Goal: Navigation & Orientation: Locate item on page

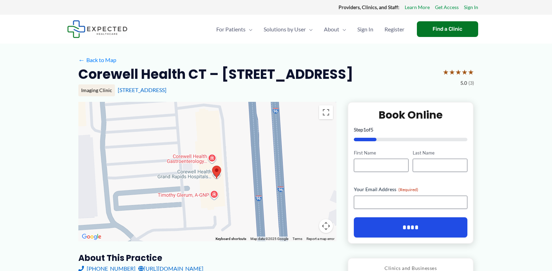
drag, startPoint x: 219, startPoint y: 179, endPoint x: 394, endPoint y: 173, distance: 175.7
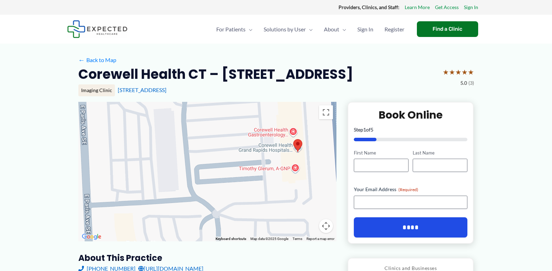
drag, startPoint x: 243, startPoint y: 158, endPoint x: 325, endPoint y: 132, distance: 87.1
click at [326, 132] on div at bounding box center [207, 171] width 258 height 139
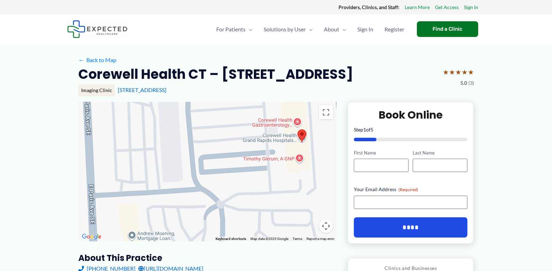
drag, startPoint x: 240, startPoint y: 202, endPoint x: 244, endPoint y: 187, distance: 15.8
click at [244, 190] on div at bounding box center [207, 171] width 258 height 139
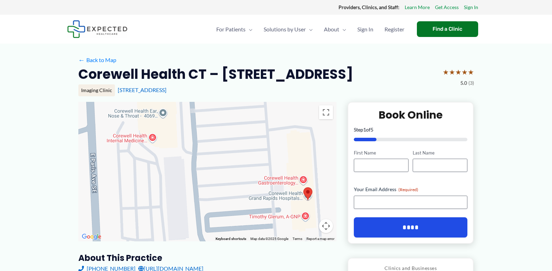
drag, startPoint x: 238, startPoint y: 136, endPoint x: 244, endPoint y: 197, distance: 60.9
click at [244, 197] on div at bounding box center [207, 171] width 258 height 139
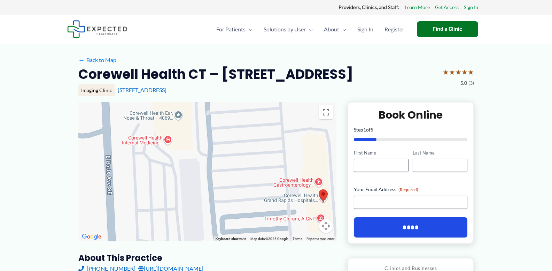
drag, startPoint x: 230, startPoint y: 129, endPoint x: 246, endPoint y: 126, distance: 16.3
click at [246, 126] on div at bounding box center [207, 171] width 258 height 139
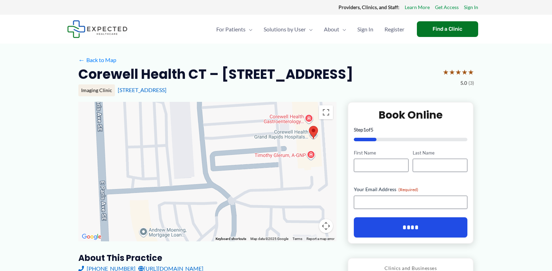
drag, startPoint x: 247, startPoint y: 180, endPoint x: 236, endPoint y: 123, distance: 58.5
click at [236, 123] on div at bounding box center [207, 171] width 258 height 139
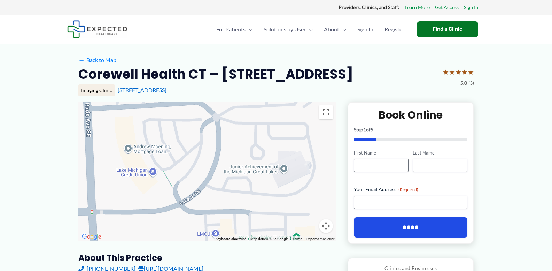
drag, startPoint x: 239, startPoint y: 208, endPoint x: 222, endPoint y: 146, distance: 64.0
click at [222, 146] on div at bounding box center [207, 171] width 258 height 139
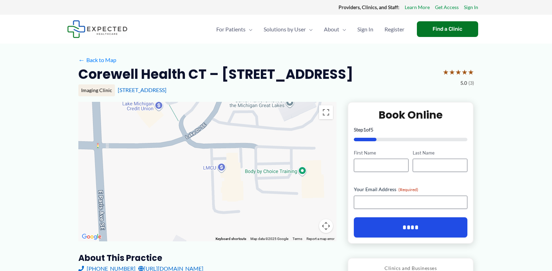
drag, startPoint x: 234, startPoint y: 202, endPoint x: 240, endPoint y: 127, distance: 75.9
click at [240, 127] on div at bounding box center [207, 171] width 258 height 139
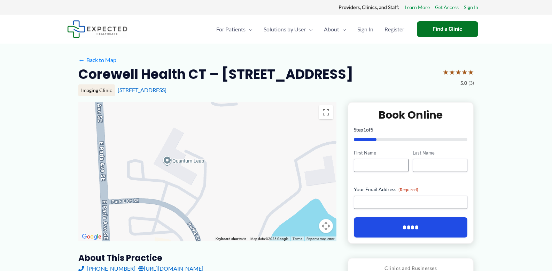
drag, startPoint x: 228, startPoint y: 233, endPoint x: 225, endPoint y: 126, distance: 107.4
click at [225, 126] on div at bounding box center [207, 171] width 258 height 139
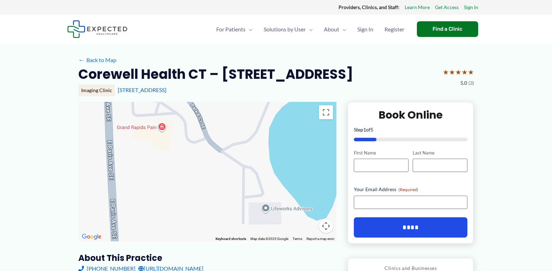
drag, startPoint x: 250, startPoint y: 202, endPoint x: 248, endPoint y: 98, distance: 104.2
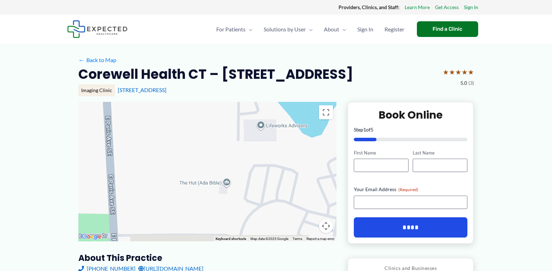
drag, startPoint x: 243, startPoint y: 201, endPoint x: 238, endPoint y: 118, distance: 83.1
click at [238, 118] on div at bounding box center [207, 171] width 258 height 139
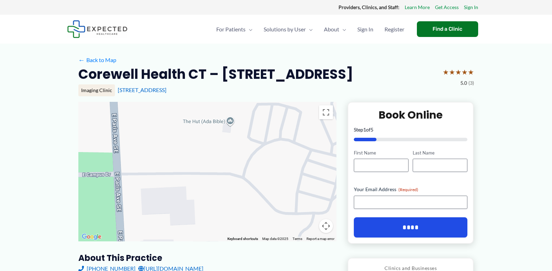
drag, startPoint x: 236, startPoint y: 197, endPoint x: 241, endPoint y: 135, distance: 62.2
click at [241, 135] on div at bounding box center [207, 171] width 258 height 139
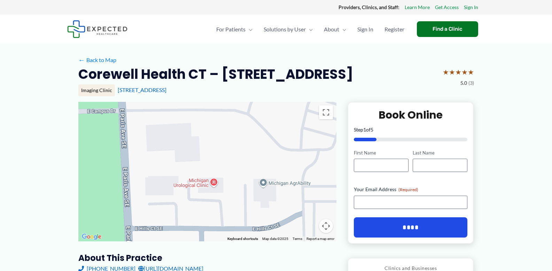
drag, startPoint x: 224, startPoint y: 211, endPoint x: 229, endPoint y: 151, distance: 60.8
click at [229, 151] on div at bounding box center [207, 171] width 258 height 139
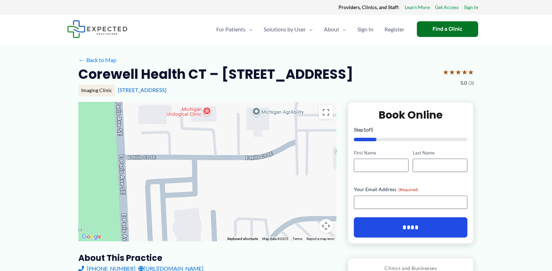
drag, startPoint x: 222, startPoint y: 189, endPoint x: 215, endPoint y: 106, distance: 83.3
click at [215, 106] on div at bounding box center [207, 171] width 258 height 139
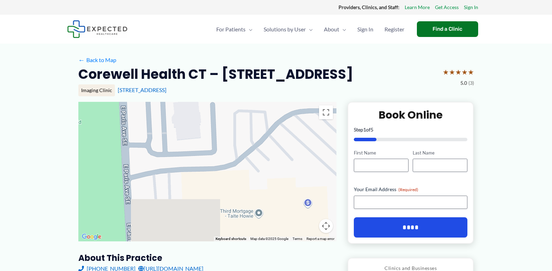
drag, startPoint x: 214, startPoint y: 235, endPoint x: 215, endPoint y: 170, distance: 64.5
click at [215, 170] on div at bounding box center [207, 171] width 258 height 139
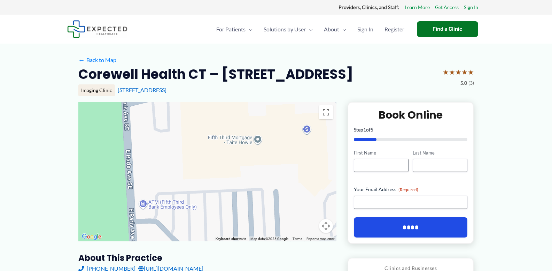
drag, startPoint x: 227, startPoint y: 207, endPoint x: 224, endPoint y: 130, distance: 77.1
click at [224, 130] on div at bounding box center [207, 171] width 258 height 139
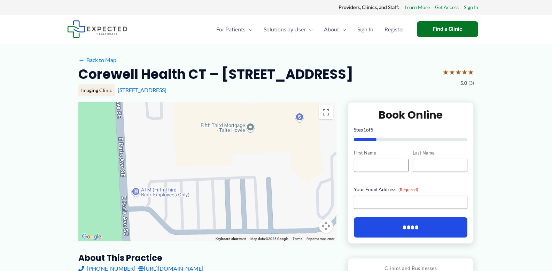
click at [268, 183] on div at bounding box center [207, 171] width 258 height 139
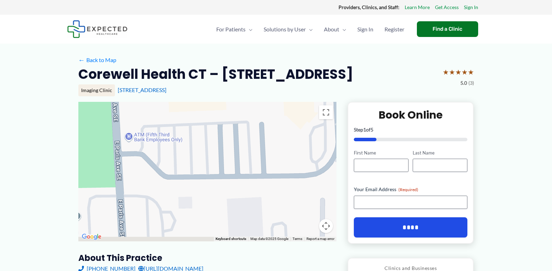
drag, startPoint x: 269, startPoint y: 183, endPoint x: 262, endPoint y: 111, distance: 72.5
click at [262, 111] on div at bounding box center [207, 171] width 258 height 139
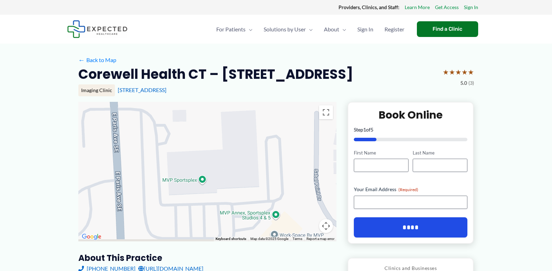
drag, startPoint x: 261, startPoint y: 193, endPoint x: 254, endPoint y: 135, distance: 58.6
click at [254, 135] on div at bounding box center [207, 171] width 258 height 139
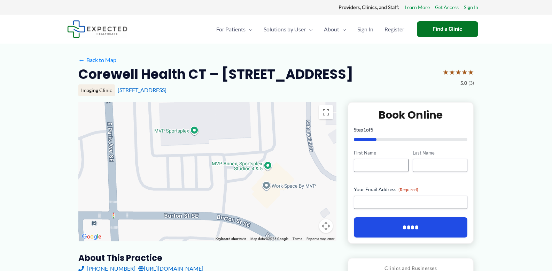
drag, startPoint x: 265, startPoint y: 206, endPoint x: 259, endPoint y: 135, distance: 72.1
click at [259, 135] on div at bounding box center [207, 171] width 258 height 139
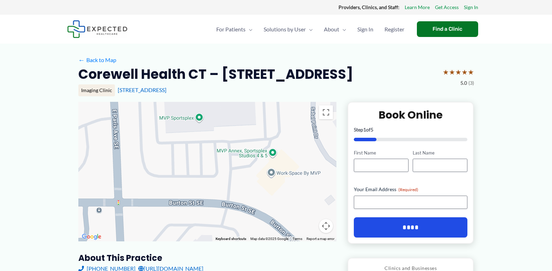
drag, startPoint x: 257, startPoint y: 168, endPoint x: 266, endPoint y: 256, distance: 87.9
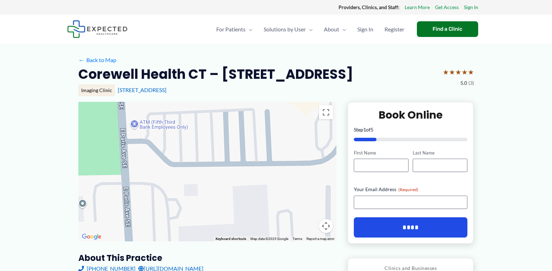
drag, startPoint x: 251, startPoint y: 183, endPoint x: 256, endPoint y: 236, distance: 53.2
click at [256, 236] on div "Use ctrl + scroll to zoom the map Keyboard shortcuts Map Data Map data ©2025 Go…" at bounding box center [207, 171] width 258 height 139
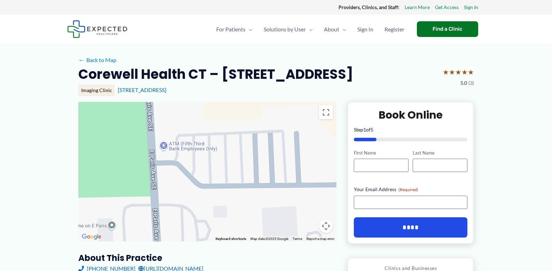
drag, startPoint x: 263, startPoint y: 215, endPoint x: 290, endPoint y: 240, distance: 36.0
click at [290, 240] on div "Use ctrl + scroll to zoom the map Keyboard shortcuts Map Data Map data ©2025 Go…" at bounding box center [207, 171] width 258 height 139
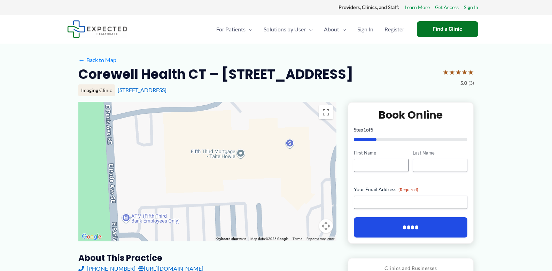
drag, startPoint x: 245, startPoint y: 152, endPoint x: 207, endPoint y: 227, distance: 84.5
click at [207, 227] on div at bounding box center [207, 171] width 258 height 139
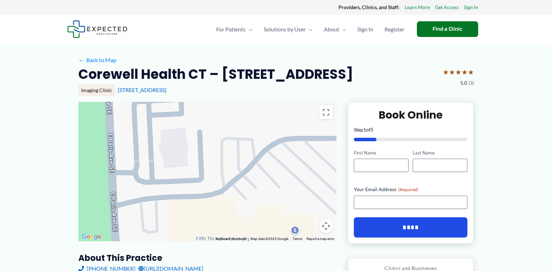
drag, startPoint x: 234, startPoint y: 161, endPoint x: 238, endPoint y: 225, distance: 64.9
click at [238, 226] on div at bounding box center [207, 171] width 258 height 139
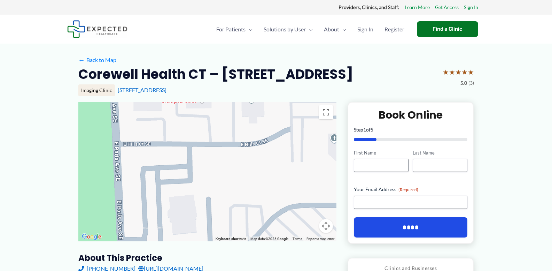
drag, startPoint x: 224, startPoint y: 168, endPoint x: 231, endPoint y: 208, distance: 41.4
click at [231, 208] on div at bounding box center [207, 171] width 258 height 139
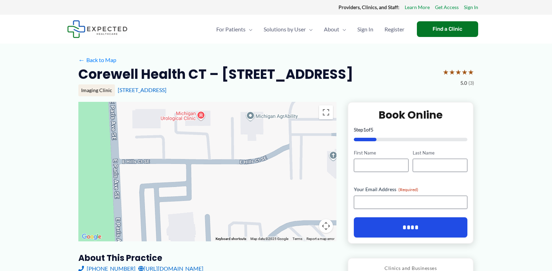
drag, startPoint x: 230, startPoint y: 161, endPoint x: 216, endPoint y: 255, distance: 95.2
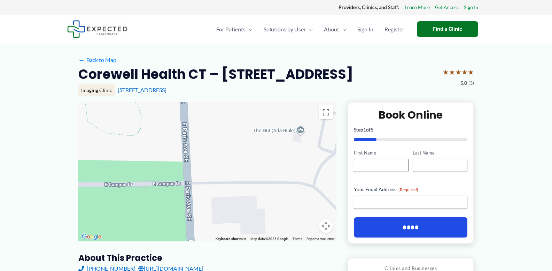
drag, startPoint x: 188, startPoint y: 210, endPoint x: 273, endPoint y: 229, distance: 87.1
click at [273, 229] on div at bounding box center [207, 171] width 258 height 139
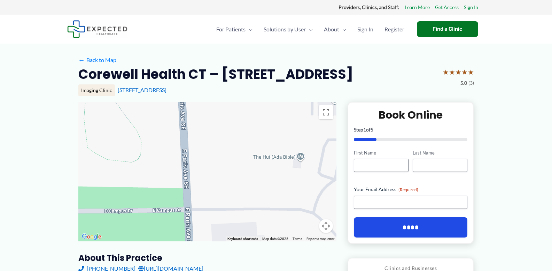
drag, startPoint x: 268, startPoint y: 197, endPoint x: 266, endPoint y: 233, distance: 36.3
click at [266, 233] on div at bounding box center [207, 171] width 258 height 139
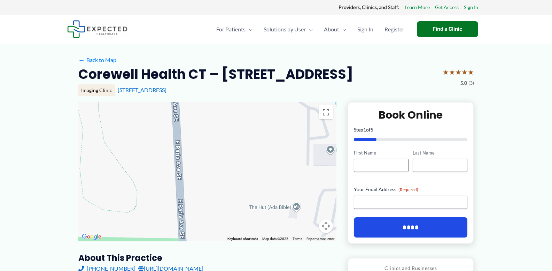
drag, startPoint x: 265, startPoint y: 147, endPoint x: 261, endPoint y: 220, distance: 73.3
click at [263, 222] on div at bounding box center [207, 171] width 258 height 139
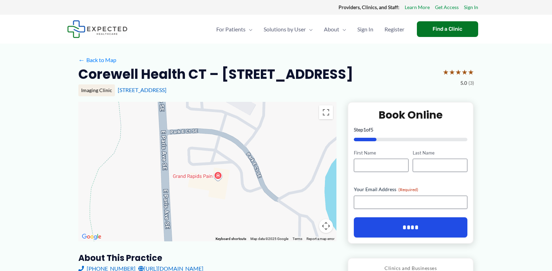
drag, startPoint x: 251, startPoint y: 153, endPoint x: 239, endPoint y: 230, distance: 77.7
click at [239, 230] on div at bounding box center [207, 171] width 258 height 139
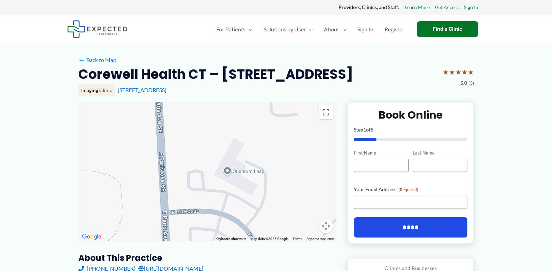
drag, startPoint x: 257, startPoint y: 156, endPoint x: 259, endPoint y: 222, distance: 66.2
click at [263, 226] on div at bounding box center [207, 171] width 258 height 139
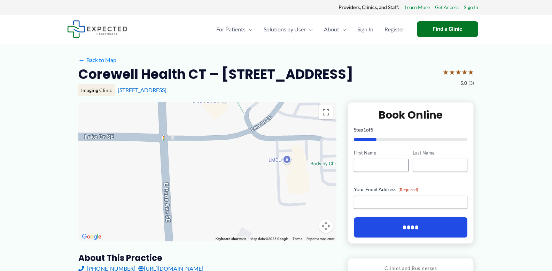
drag, startPoint x: 247, startPoint y: 163, endPoint x: 249, endPoint y: 216, distance: 52.3
click at [249, 216] on div at bounding box center [207, 171] width 258 height 139
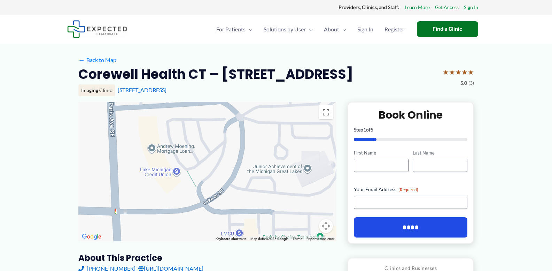
drag, startPoint x: 239, startPoint y: 180, endPoint x: 192, endPoint y: 262, distance: 94.6
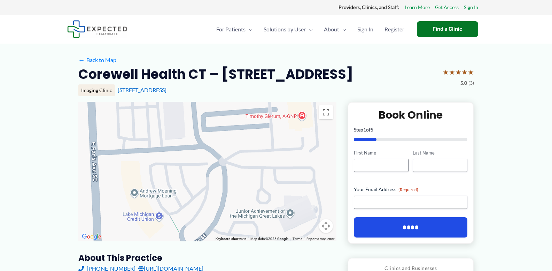
drag, startPoint x: 282, startPoint y: 203, endPoint x: 265, endPoint y: 245, distance: 46.1
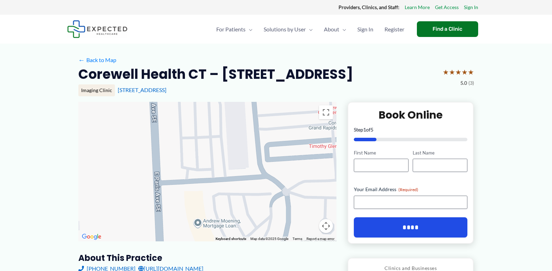
drag, startPoint x: 268, startPoint y: 205, endPoint x: 332, endPoint y: 236, distance: 71.4
click at [332, 236] on div "Use ctrl + scroll to zoom the map Keyboard shortcuts Map Data Map data ©2025 Go…" at bounding box center [207, 171] width 258 height 139
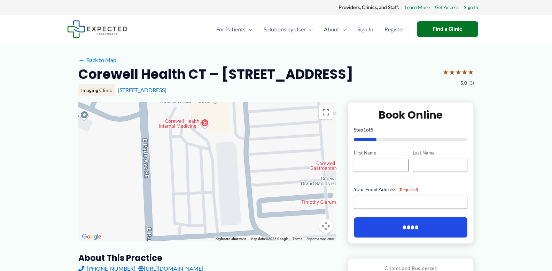
drag, startPoint x: 268, startPoint y: 147, endPoint x: 260, endPoint y: 207, distance: 60.9
click at [260, 207] on div at bounding box center [207, 171] width 258 height 139
click at [261, 151] on div at bounding box center [207, 171] width 258 height 139
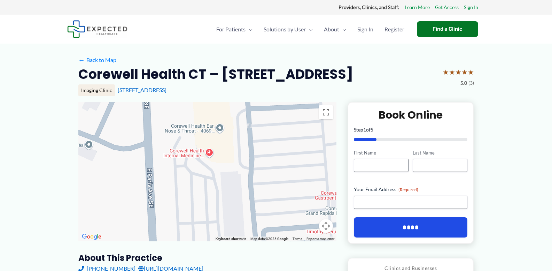
drag, startPoint x: 261, startPoint y: 151, endPoint x: 265, endPoint y: 182, distance: 31.7
click at [265, 182] on div at bounding box center [207, 171] width 258 height 139
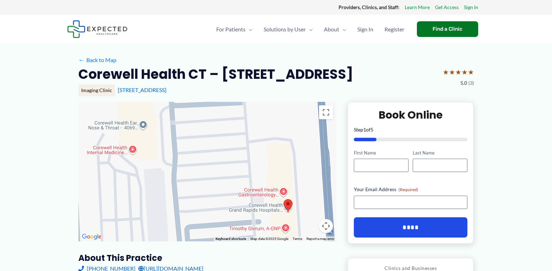
drag, startPoint x: 311, startPoint y: 189, endPoint x: 231, endPoint y: 190, distance: 79.8
click at [231, 190] on div at bounding box center [207, 171] width 258 height 139
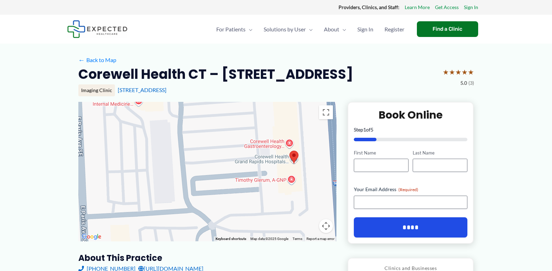
drag, startPoint x: 277, startPoint y: 232, endPoint x: 282, endPoint y: 183, distance: 49.7
click at [282, 183] on div at bounding box center [207, 171] width 258 height 139
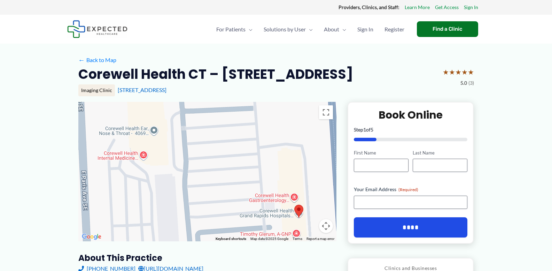
drag, startPoint x: 259, startPoint y: 175, endPoint x: 267, endPoint y: 217, distance: 43.5
click at [267, 217] on div at bounding box center [207, 171] width 258 height 139
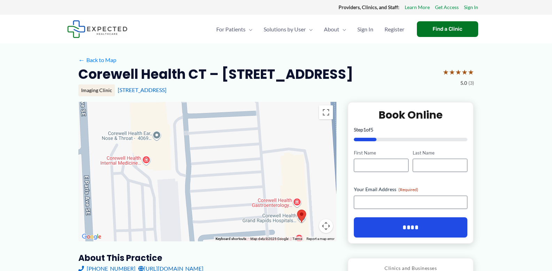
click at [246, 104] on div at bounding box center [207, 171] width 258 height 139
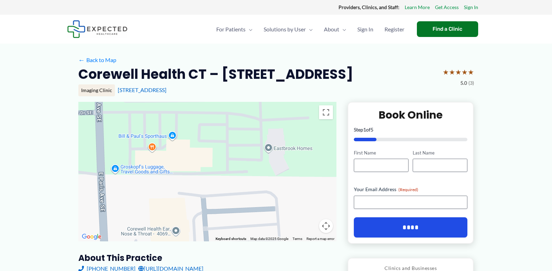
drag, startPoint x: 246, startPoint y: 122, endPoint x: 263, endPoint y: 207, distance: 86.7
click at [264, 209] on div at bounding box center [207, 171] width 258 height 139
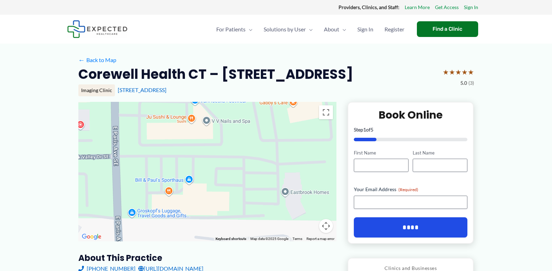
drag, startPoint x: 230, startPoint y: 167, endPoint x: 250, endPoint y: 216, distance: 53.5
click at [250, 216] on div at bounding box center [207, 171] width 258 height 139
click at [252, 142] on div at bounding box center [207, 171] width 258 height 139
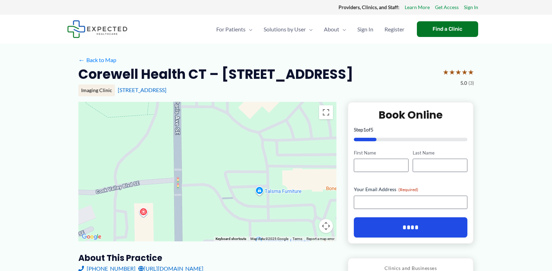
drag, startPoint x: 234, startPoint y: 158, endPoint x: 216, endPoint y: 251, distance: 95.4
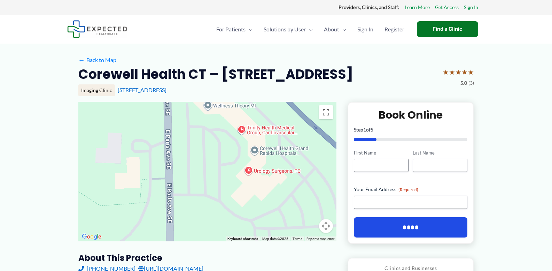
drag, startPoint x: 256, startPoint y: 125, endPoint x: 247, endPoint y: 224, distance: 98.8
click at [247, 225] on div at bounding box center [207, 171] width 258 height 139
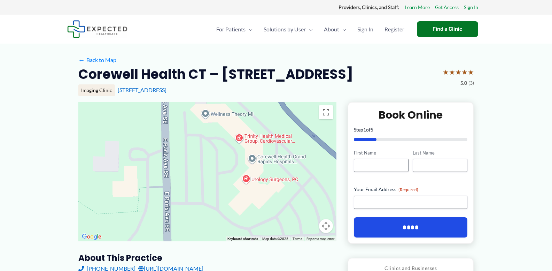
click at [233, 153] on div at bounding box center [207, 171] width 258 height 139
drag, startPoint x: 233, startPoint y: 152, endPoint x: 255, endPoint y: 221, distance: 72.9
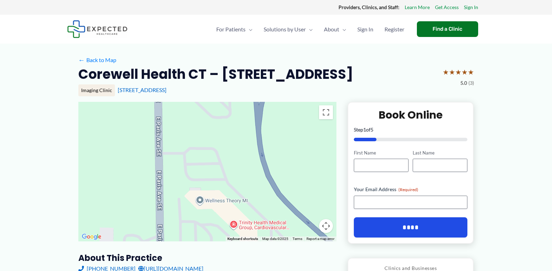
drag, startPoint x: 225, startPoint y: 152, endPoint x: 218, endPoint y: 230, distance: 78.3
click at [218, 230] on div at bounding box center [207, 171] width 258 height 139
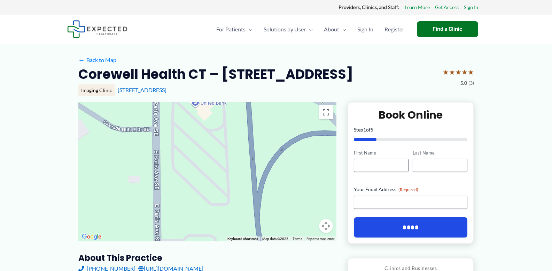
drag, startPoint x: 213, startPoint y: 123, endPoint x: 212, endPoint y: 216, distance: 92.7
click at [212, 216] on div at bounding box center [207, 171] width 258 height 139
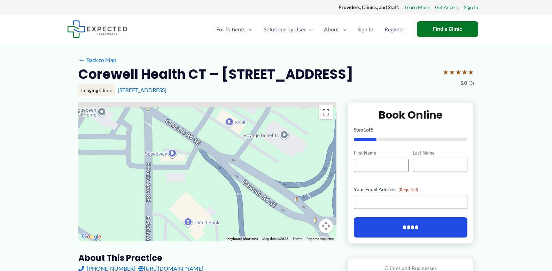
drag, startPoint x: 208, startPoint y: 135, endPoint x: 202, endPoint y: 259, distance: 123.5
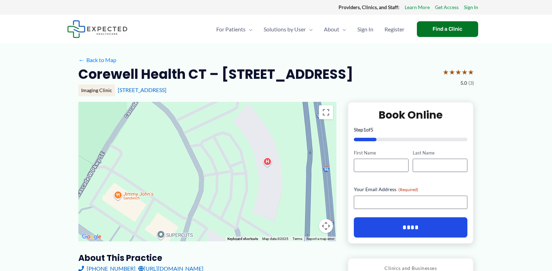
drag, startPoint x: 217, startPoint y: 146, endPoint x: 218, endPoint y: 198, distance: 51.9
click at [218, 198] on div at bounding box center [207, 171] width 258 height 139
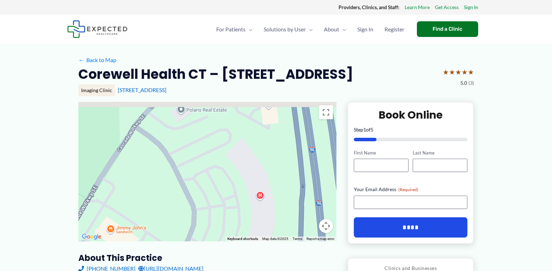
drag, startPoint x: 232, startPoint y: 150, endPoint x: 216, endPoint y: 223, distance: 75.3
click at [216, 223] on div at bounding box center [207, 171] width 258 height 139
